Goal: Subscribe to service/newsletter

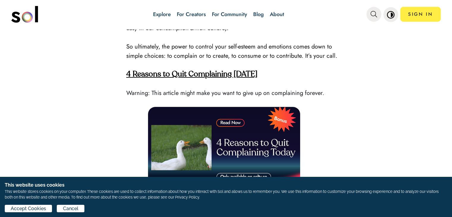
scroll to position [713, 0]
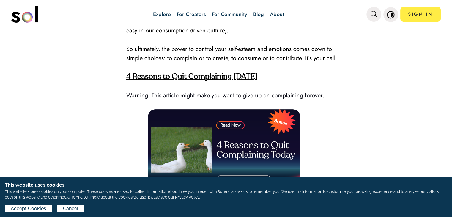
click at [222, 76] on strong "4 Reasons to Quit Complaining [DATE]" at bounding box center [191, 77] width 131 height 8
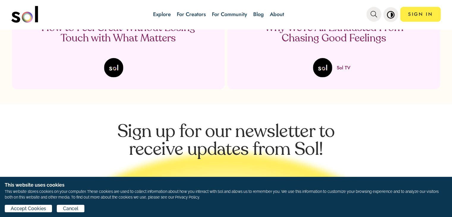
scroll to position [1268, 0]
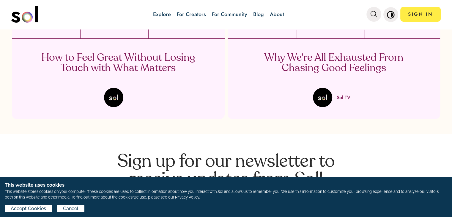
click at [144, 64] on p "How to Feel Great Without Losing Touch with What Matters" at bounding box center [118, 63] width 175 height 21
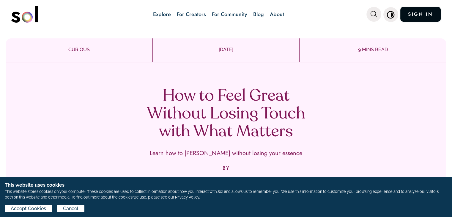
click at [405, 12] on link "SIGN IN" at bounding box center [420, 14] width 40 height 15
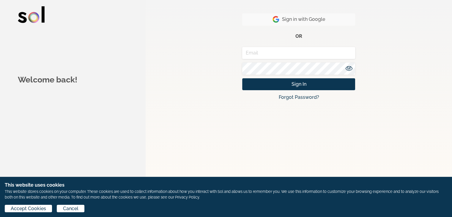
click at [340, 23] on button "Sign in with Google" at bounding box center [298, 19] width 113 height 12
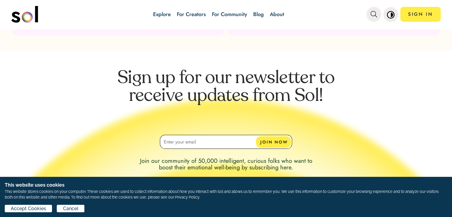
scroll to position [1158, 0]
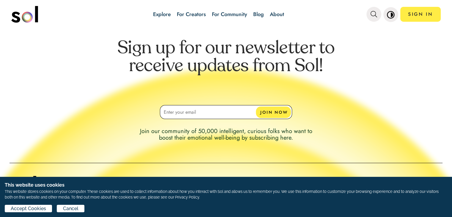
click at [173, 111] on input at bounding box center [226, 112] width 132 height 14
type input "[EMAIL_ADDRESS][DOMAIN_NAME]"
click at [261, 113] on button "JOIN NOW" at bounding box center [273, 112] width 35 height 12
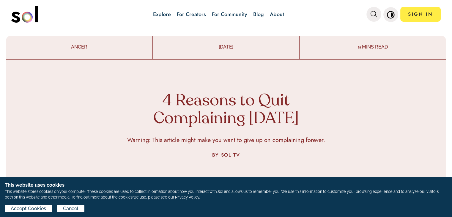
scroll to position [0, 0]
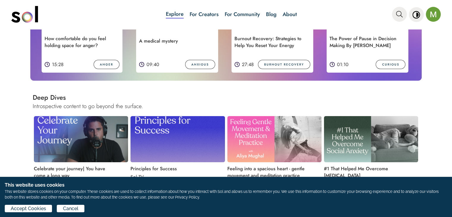
scroll to position [564, 0]
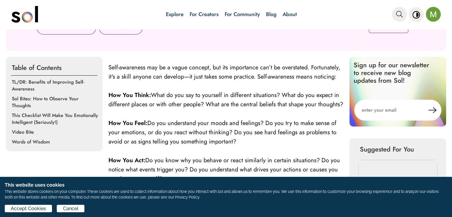
scroll to position [208, 0]
